Goal: Navigation & Orientation: Find specific page/section

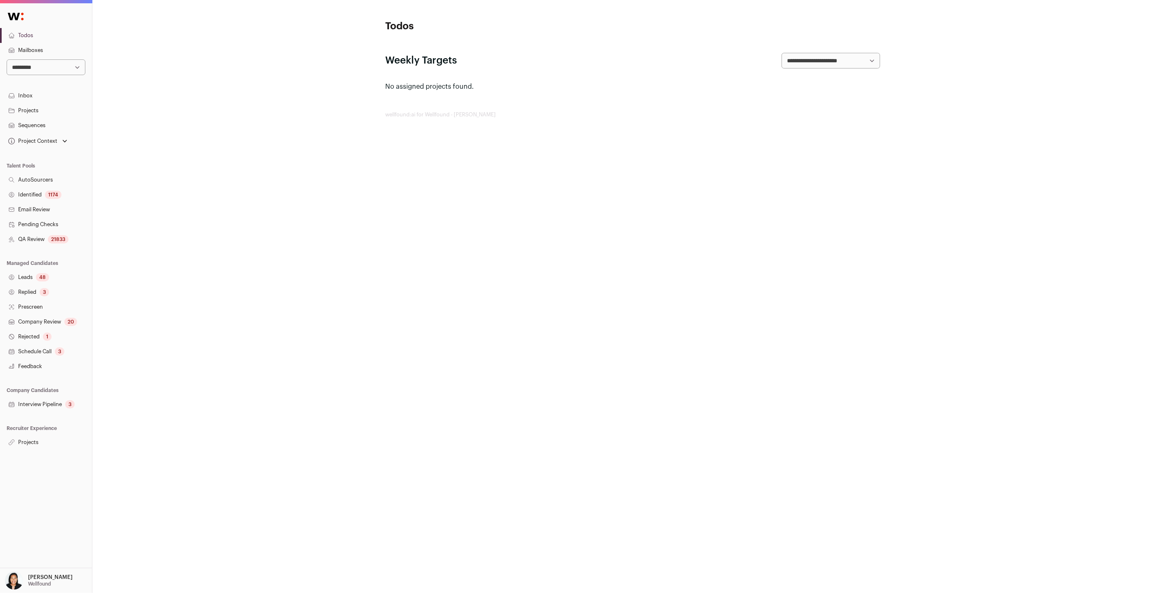
click at [60, 72] on select "**********" at bounding box center [46, 67] width 79 height 16
select select "*****"
click at [20, 437] on link "Projects" at bounding box center [46, 442] width 92 height 15
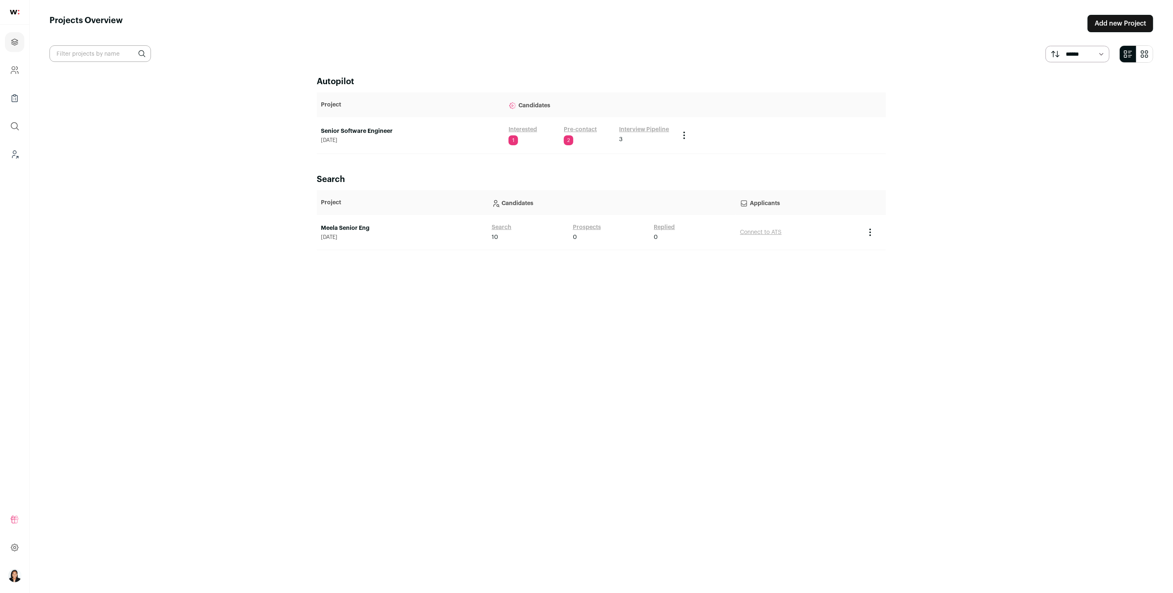
click at [366, 131] on link "Senior Software Engineer" at bounding box center [410, 131] width 179 height 8
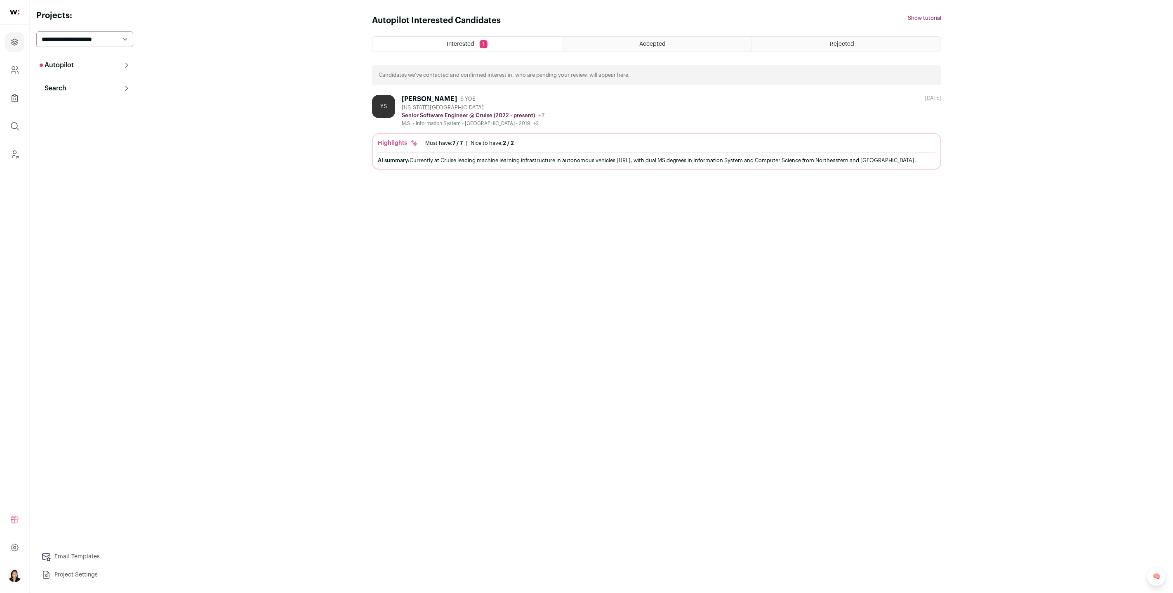
click at [127, 66] on icon at bounding box center [126, 65] width 3 height 5
click at [68, 137] on link "Analytics" at bounding box center [84, 136] width 97 height 17
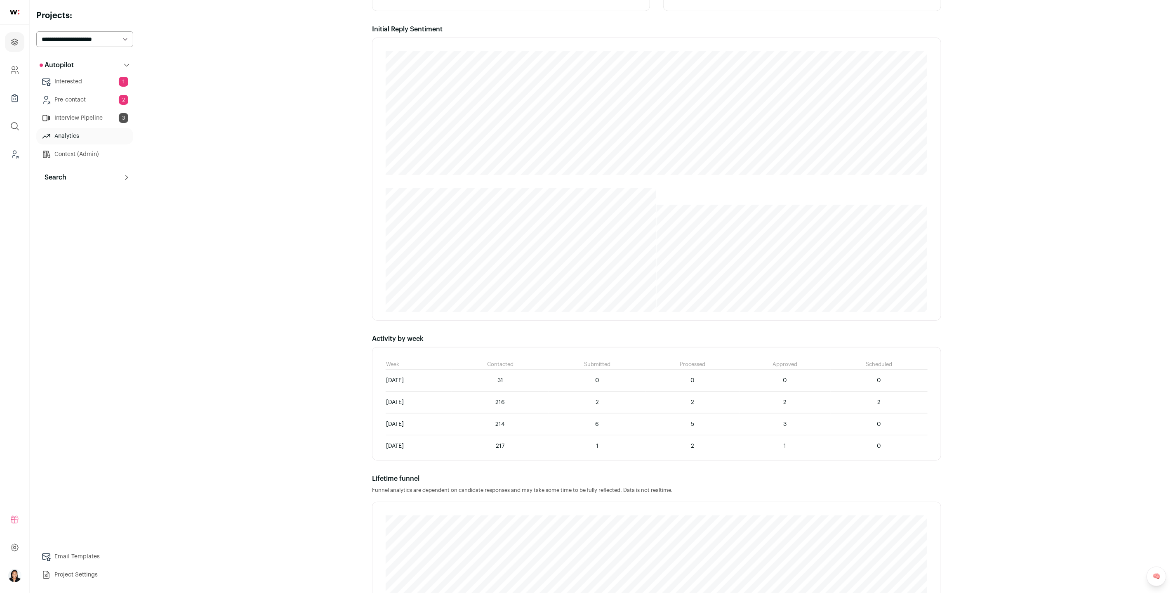
scroll to position [185, 0]
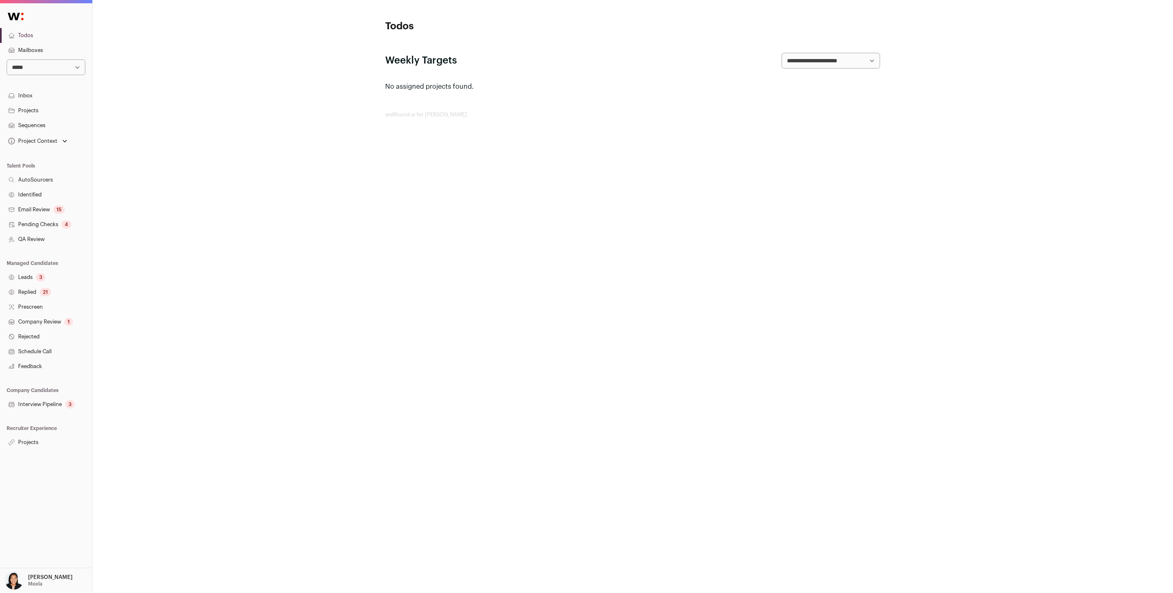
click at [68, 64] on select "**********" at bounding box center [46, 67] width 79 height 16
select select "****"
click at [25, 443] on link "Projects" at bounding box center [46, 442] width 92 height 15
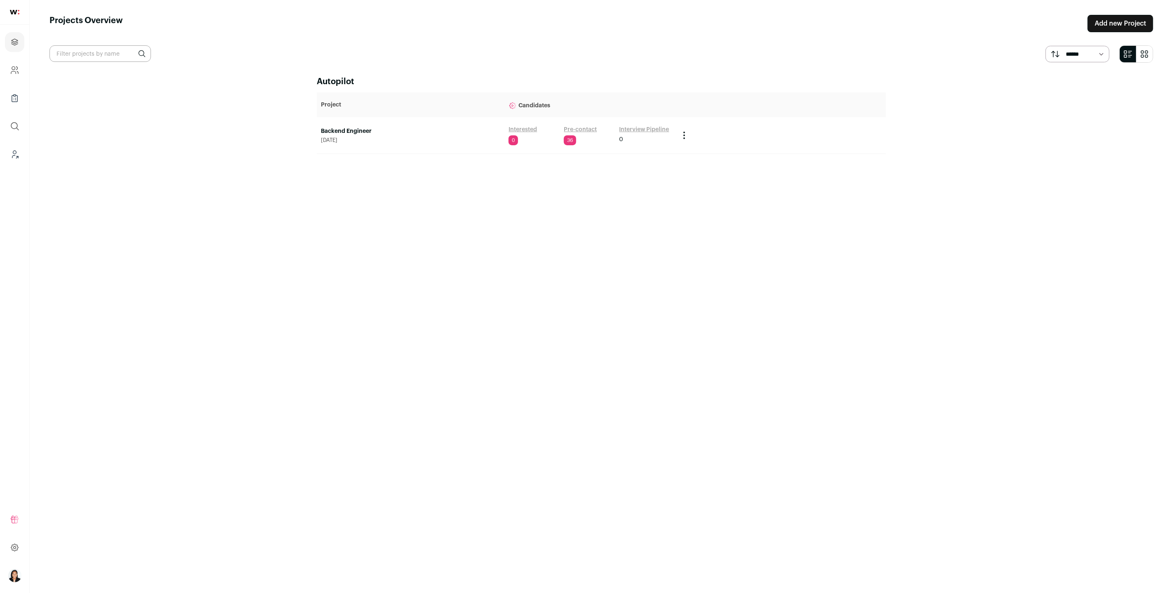
click at [340, 130] on link "Backend Engineer" at bounding box center [410, 131] width 179 height 8
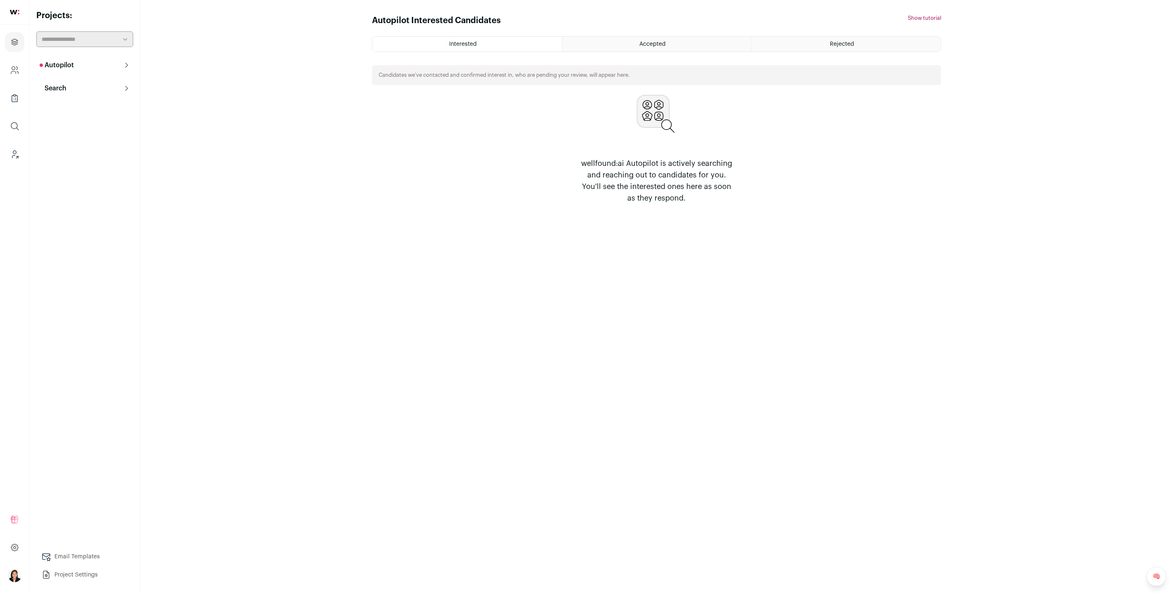
click at [125, 64] on icon at bounding box center [126, 65] width 7 height 7
click at [87, 118] on link "Interview Pipeline" at bounding box center [84, 118] width 97 height 17
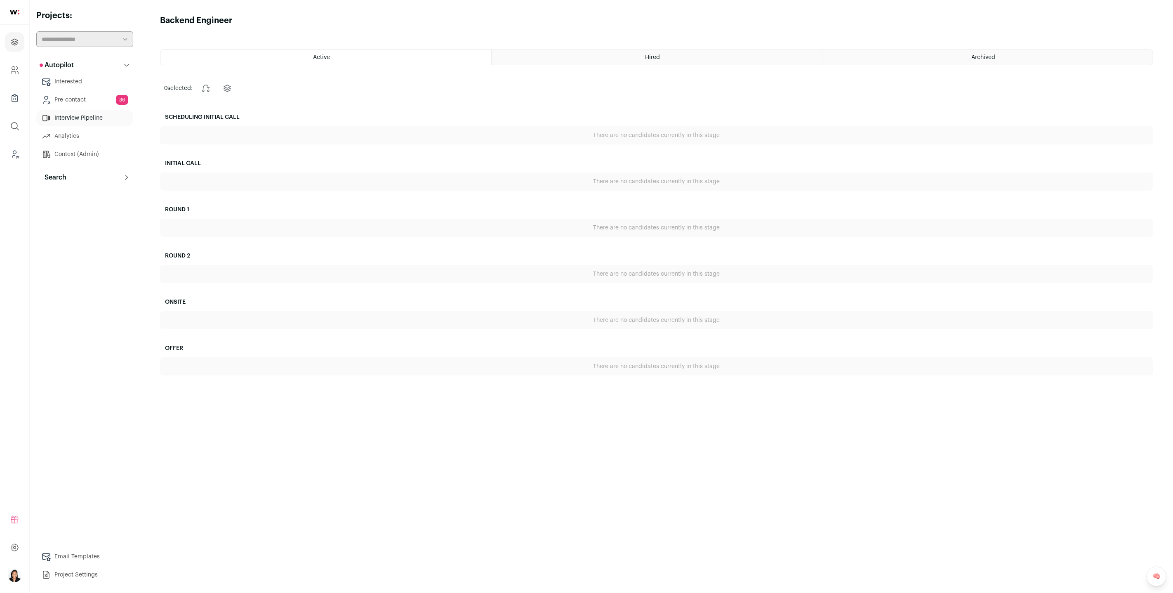
click at [87, 80] on link "Interested" at bounding box center [84, 81] width 97 height 17
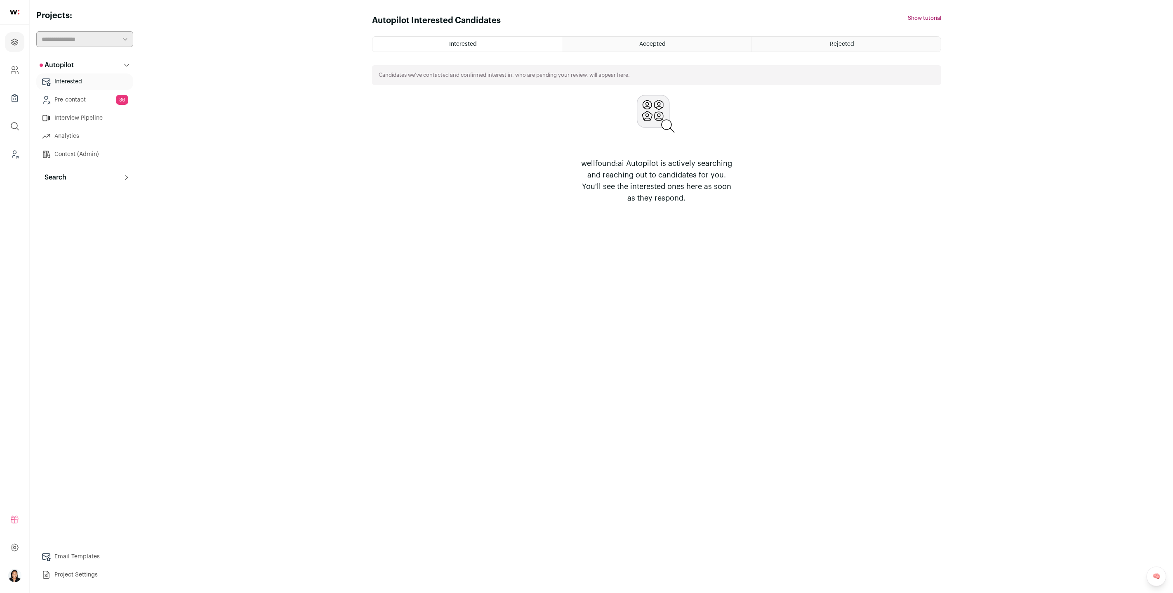
click at [862, 45] on div "Rejected" at bounding box center [846, 44] width 189 height 15
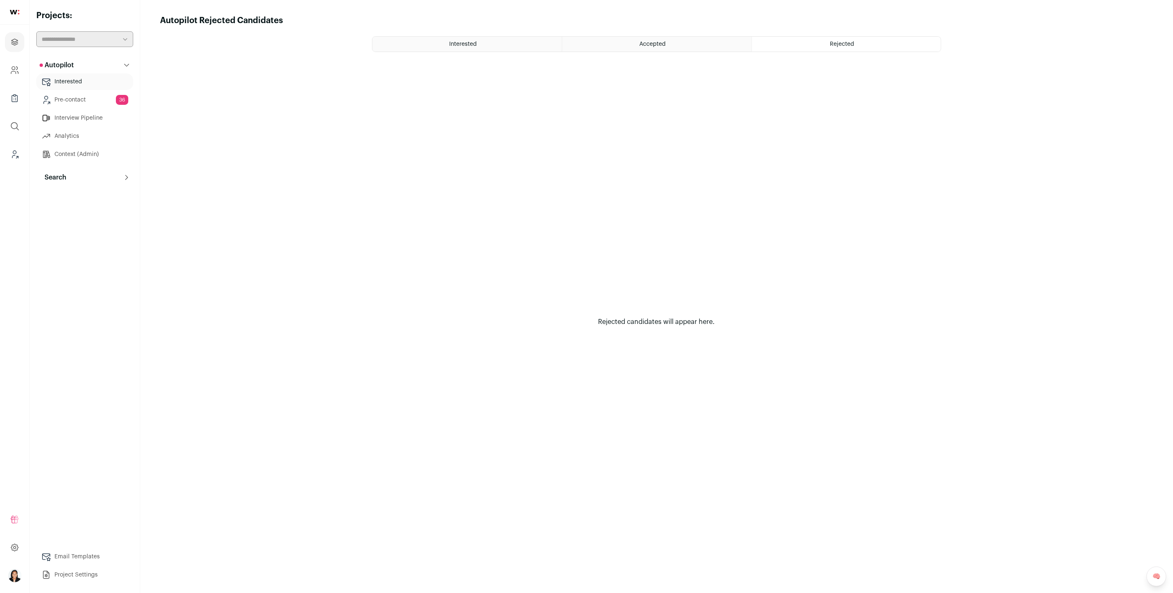
click at [87, 119] on link "Interview Pipeline" at bounding box center [84, 118] width 97 height 17
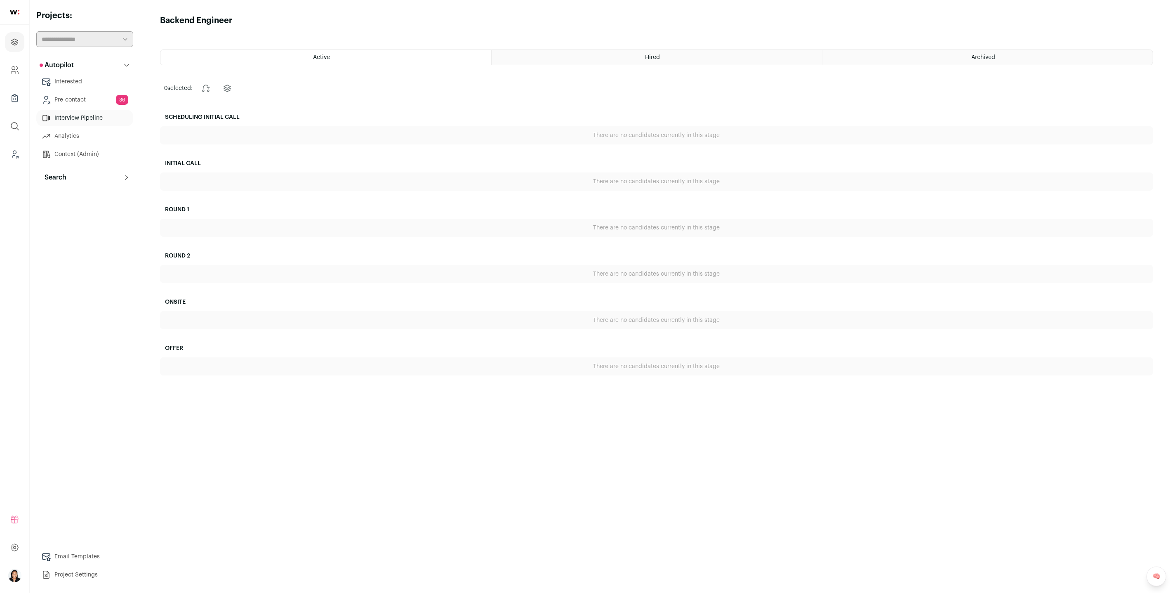
click at [887, 60] on div "Archived" at bounding box center [988, 57] width 330 height 15
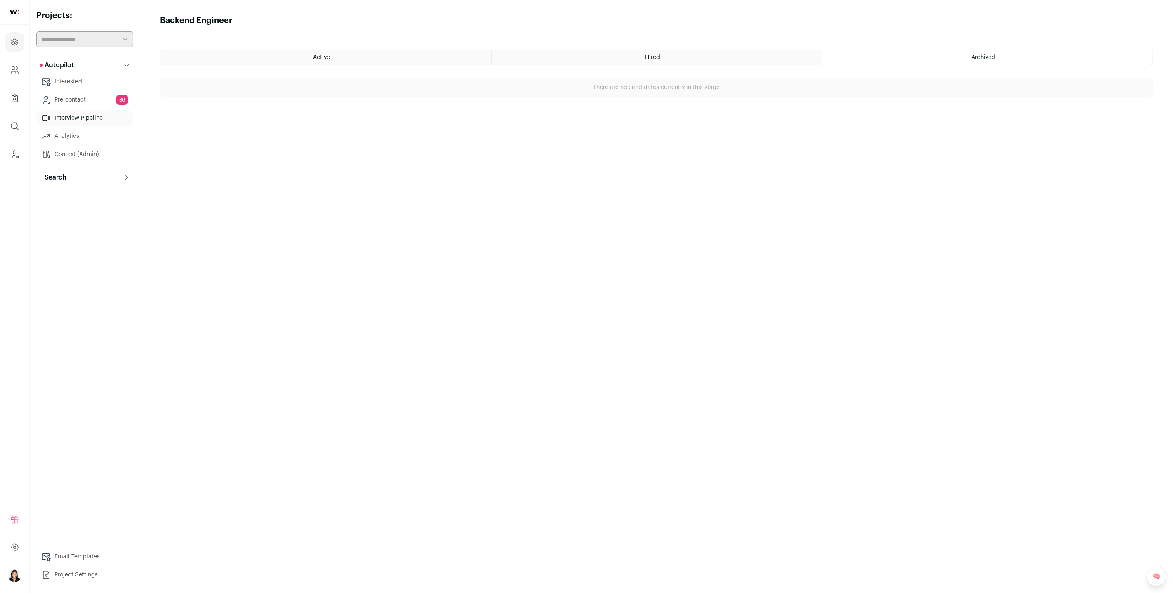
click at [699, 61] on div "Hired" at bounding box center [657, 57] width 330 height 15
click at [420, 54] on div "Active" at bounding box center [326, 57] width 331 height 15
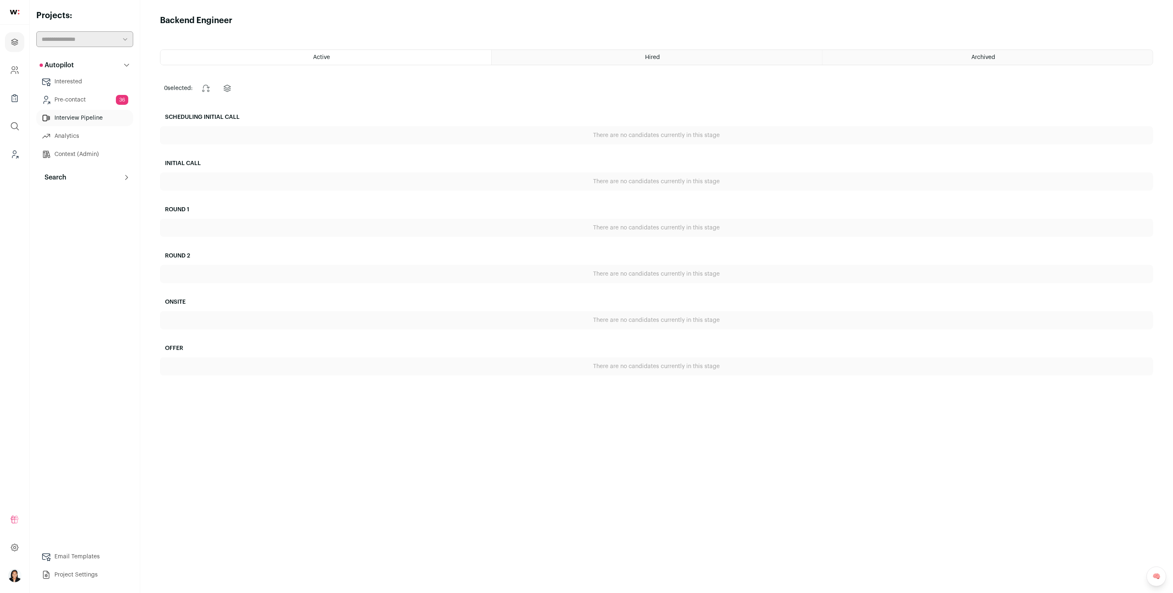
click at [95, 98] on link "Pre-contact 36" at bounding box center [84, 100] width 97 height 17
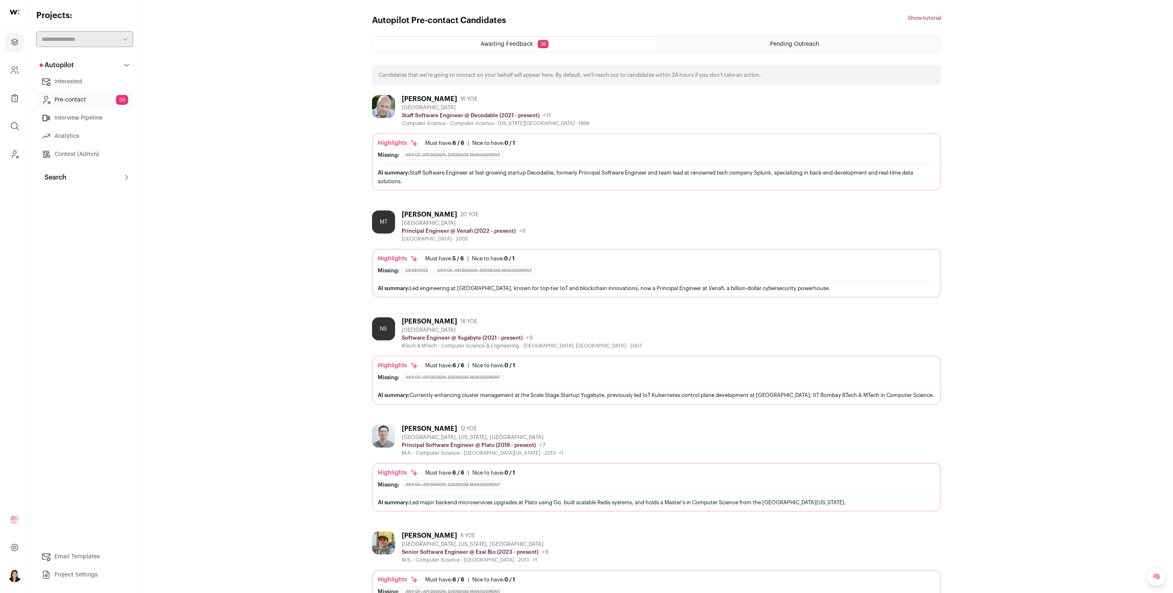
click at [16, 83] on ul "Projects Company and ATS Settings Company Lists (Experimental) Global Search Le…" at bounding box center [14, 98] width 29 height 147
click at [16, 72] on icon "Company and ATS Settings" at bounding box center [13, 72] width 5 height 2
